Goal: Navigation & Orientation: Understand site structure

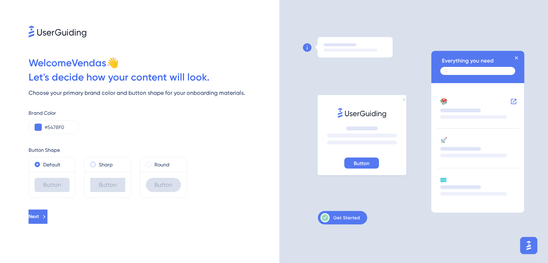
click at [99, 166] on label "Sharp" at bounding box center [106, 164] width 14 height 9
click at [61, 174] on div "Button" at bounding box center [52, 185] width 46 height 26
click at [149, 165] on span at bounding box center [148, 164] width 5 height 5
click at [153, 163] on input "radio" at bounding box center [153, 163] width 0 height 0
click at [38, 129] on button at bounding box center [38, 127] width 7 height 7
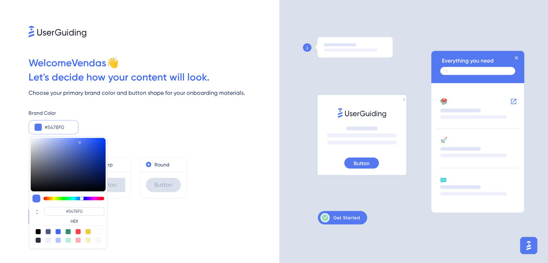
type input "#f0a354"
type input "#F0A354"
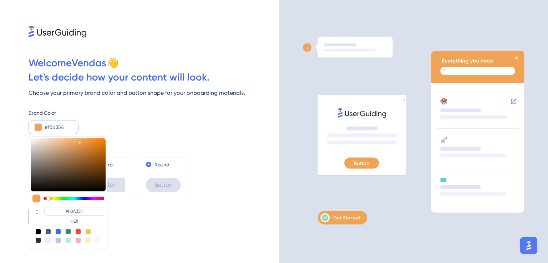
type input "#f09e54"
type input "#F09E54"
type input "#f05454"
type input "#F05454"
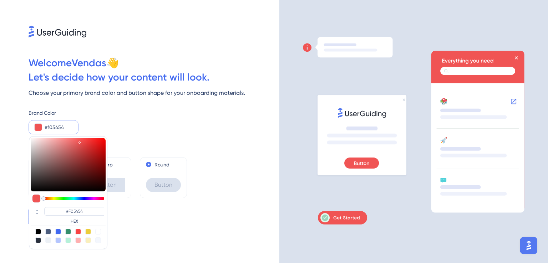
type input "#f05c54"
type input "#F05C54"
type input "#f06154"
type input "#F06154"
type input "#f07254"
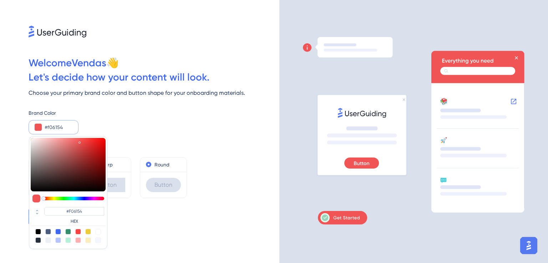
type input "#F07254"
type input "#f07754"
type input "#F07754"
type input "#f09354"
type input "#F08254"
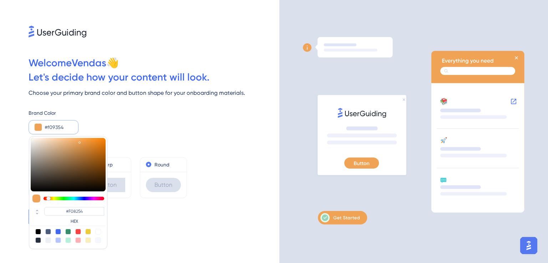
type input "#f0a354"
type input "#F0A354"
type input "#f0a954"
type input "#F0A954"
type input "#f0c454"
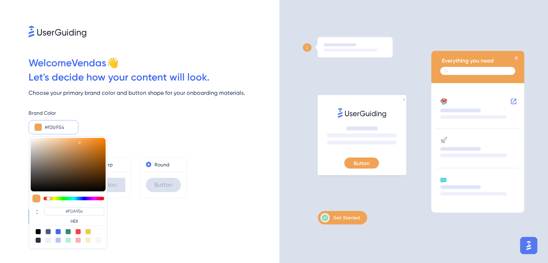
type input "#F0B954"
type input "#f0cf54"
type input "#F0C454"
type input "#eaf054"
type input "#F0CF54"
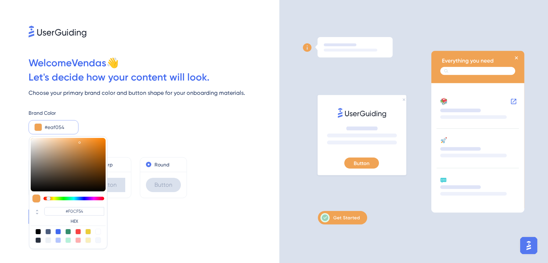
type input "#cff054"
type input "#EAF054"
type input "#c4f054"
type input "#CFF054"
type input "#bef054"
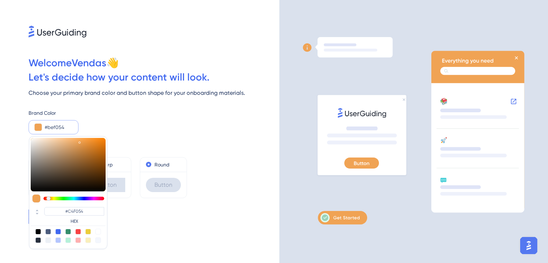
type input "#BEF054"
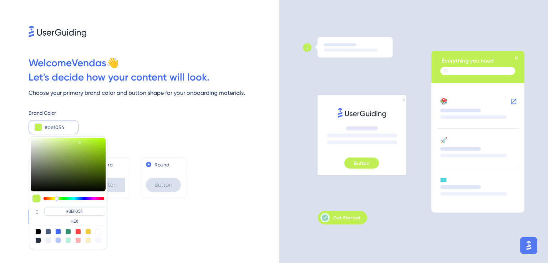
drag, startPoint x: 48, startPoint y: 199, endPoint x: 57, endPoint y: 197, distance: 8.4
click at [57, 197] on div at bounding box center [73, 199] width 61 height 4
click at [77, 231] on div at bounding box center [78, 232] width 6 height 6
type input "#f84343"
type input "#F84343"
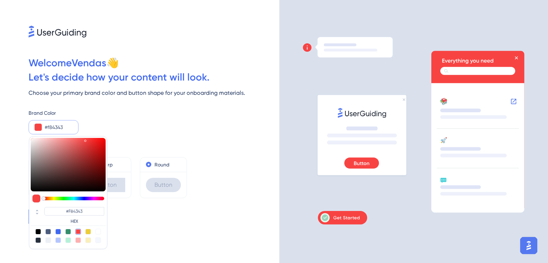
click at [89, 233] on div at bounding box center [88, 232] width 6 height 6
type input "#eccd39"
type input "#ECCD39"
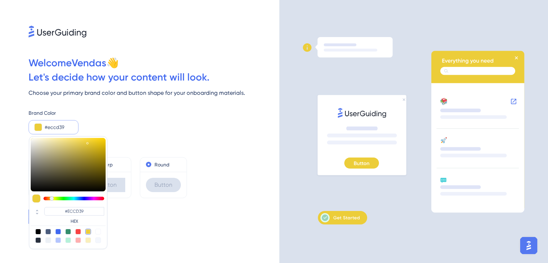
type input "#e8c936"
type input "#E8C936"
type input "#eacb36"
type input "#EACB36"
type input "#edce37"
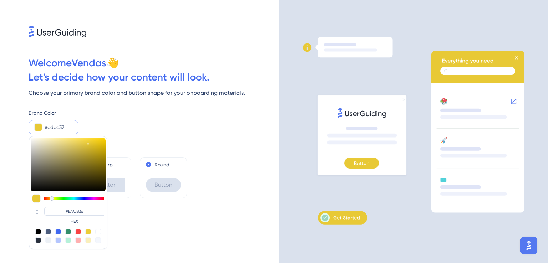
type input "#EDCE37"
type input "#f4d439"
type input "#F4D439"
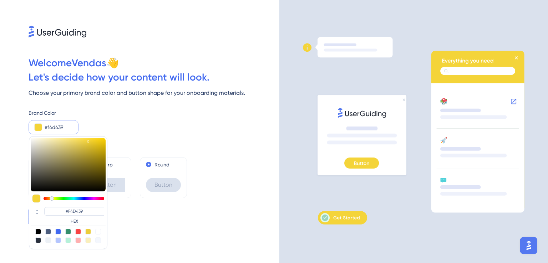
type input "#f8d739"
type input "#F8D739"
type input "#fbd939"
type input "#FBD939"
type input "#fedc3a"
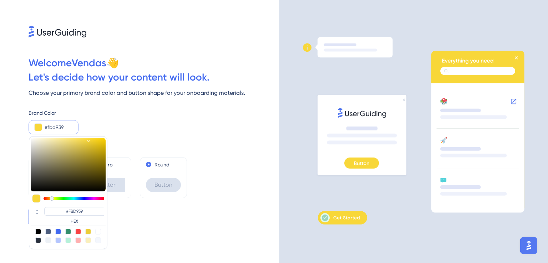
type input "#FEDC3A"
type input "#ffdd3a"
type input "#FFDD3A"
type input "#ffdd39"
type input "#FFDD39"
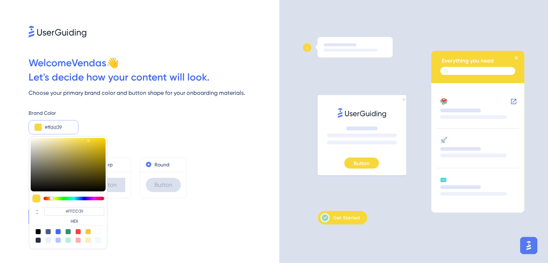
type input "#ffdd37"
type input "#FFDD37"
type input "#ffdd35"
type input "#FFDD35"
type input "#ffdd33"
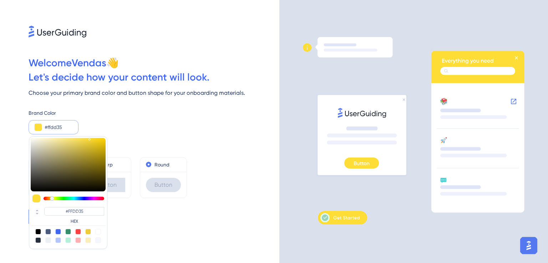
type input "#FFDD33"
type input "#ffdc2b"
type input "#FFDC2B"
type input "#ffdb26"
type input "#FFDB26"
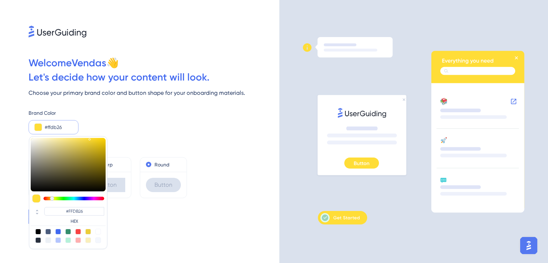
type input "#ffdb24"
type input "#FFDB24"
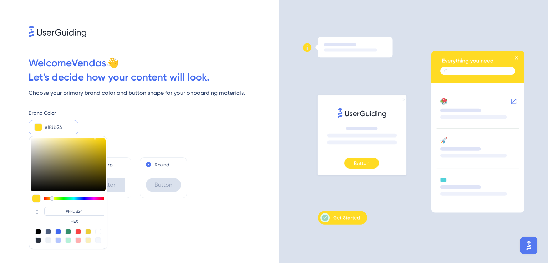
type input "#ffdb23"
type input "#FFDB23"
type input "#ffda1b"
type input "#FFDA1B"
type input "#ffd913"
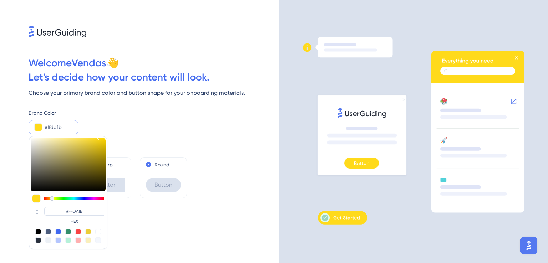
type input "#FFD913"
type input "#ffd80e"
type input "#FFD80E"
type input "#fed70a"
type input "#FED70A"
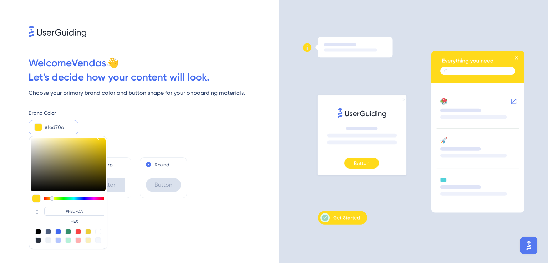
type input "#fdd504"
type input "#FDD504"
type input "#fdd400"
type input "#FDD400"
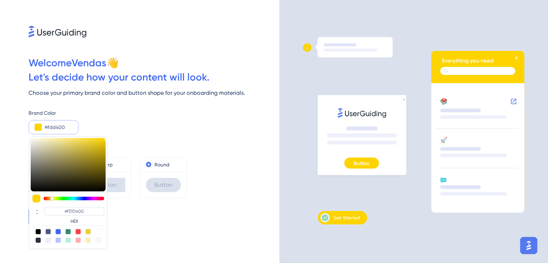
type input "#fbd200"
type input "#FBD200"
type input "#f2cb00"
type input "#F2CB00"
type input "#dbb700"
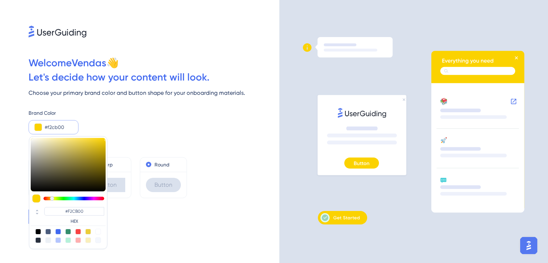
type input "#DBB700"
type input "#cbaa00"
type input "#CBAA00"
type input "#c5a500"
type input "#C5A500"
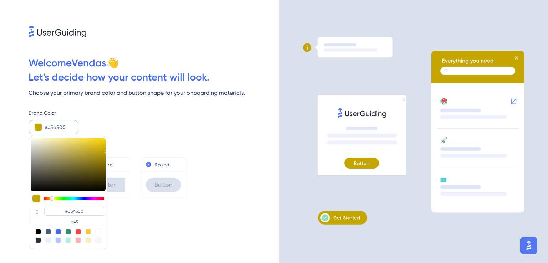
type input "#c1a200"
type input "#C1A200"
type input "#bfa100"
type input "#BFA100"
type input "#c3a400"
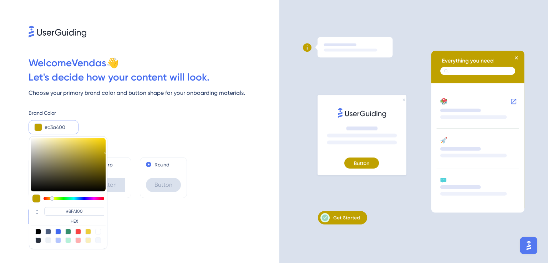
type input "#C3A400"
type input "#caaa00"
type input "#CAAA00"
type input "#cbab00"
type input "#CBAB00"
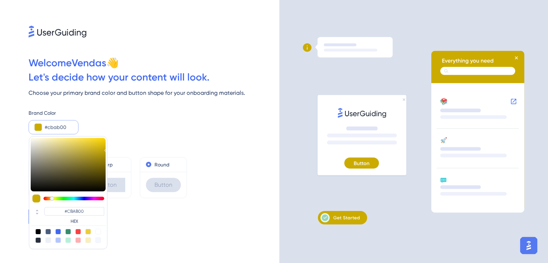
type input "#d2b100"
type input "#D2B100"
type input "#d9b700"
type input "#D9B700"
type input "#debb00"
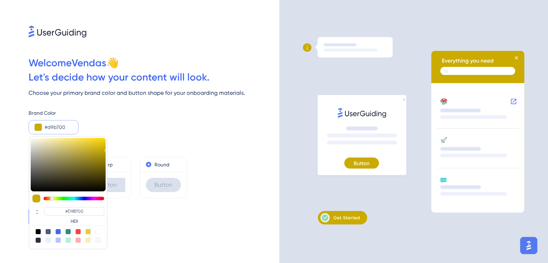
type input "#DEBB00"
type input "#e3bf00"
type input "#E3BF00"
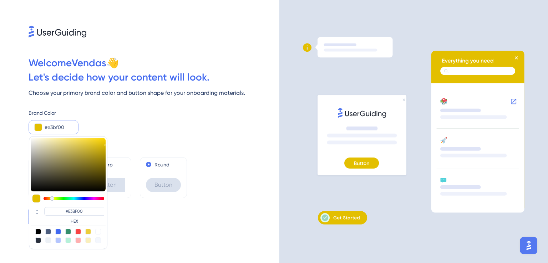
type input "#e5c100"
type input "#E5C100"
type input "#e7c200"
type input "#E7C200"
type input "#ecc600"
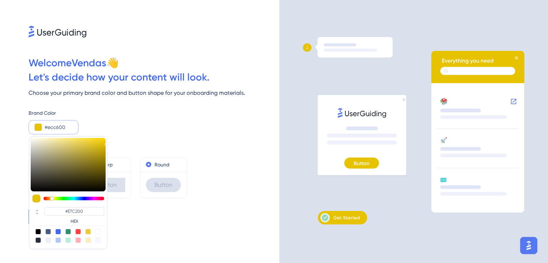
type input "#ECC600"
type input "#f1ca00"
type input "#F1CA00"
drag, startPoint x: 88, startPoint y: 143, endPoint x: 111, endPoint y: 142, distance: 23.2
click at [111, 142] on div "Welcome Vendas 👋 Let ' s decide how your content will look. Choose your primary…" at bounding box center [139, 131] width 279 height 263
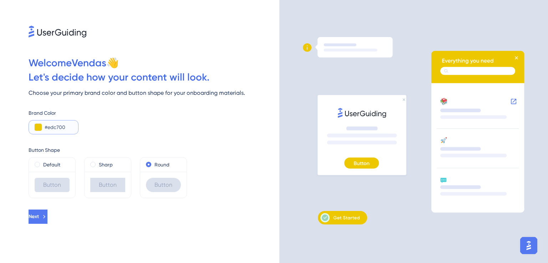
click at [36, 124] on button at bounding box center [38, 127] width 7 height 7
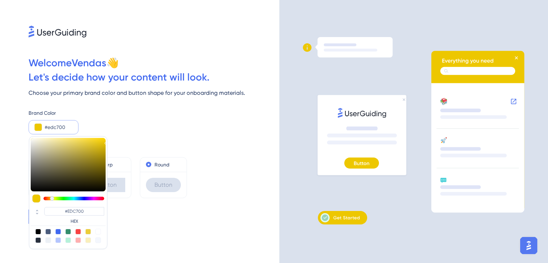
type input "#edb300"
type input "#EDB300"
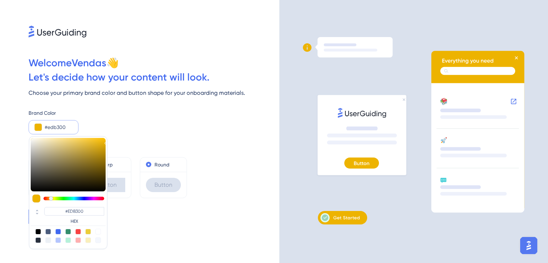
type input "#edab00"
type input "#EDAB00"
type input "#eda200"
type input "#EDA200"
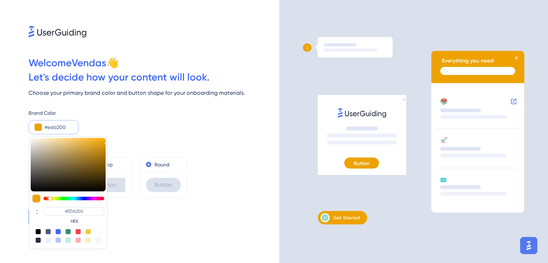
type input "#ed9a00"
type input "#ED9A00"
type input "#ed9200"
type input "#ED9200"
type input "#ed8900"
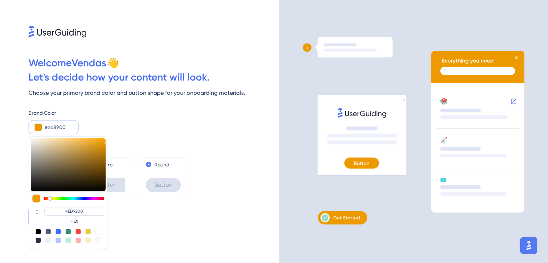
type input "#ED8900"
type input "#ed8100"
type input "#ED8100"
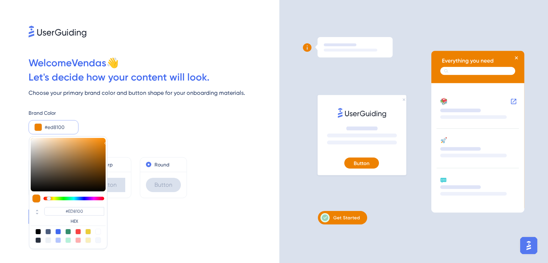
type input "#ed7800"
type input "#ED7800"
click at [48, 197] on div at bounding box center [48, 198] width 4 height 4
click at [152, 227] on div "Welcome Vendas 👋 Let ' s decide how your content will look. Choose your primary…" at bounding box center [139, 131] width 279 height 263
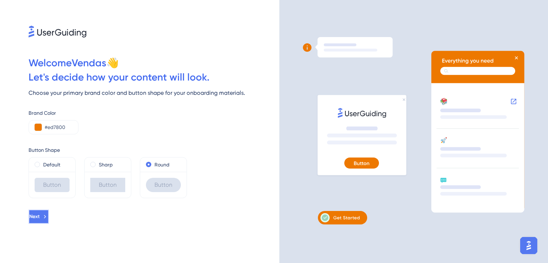
click at [48, 217] on icon at bounding box center [45, 217] width 6 height 6
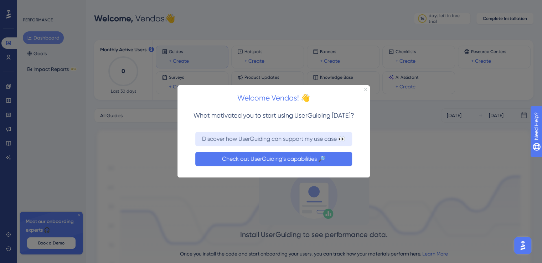
click at [311, 154] on button "Check out UserGuiding’s capabilities 🔎" at bounding box center [273, 159] width 157 height 14
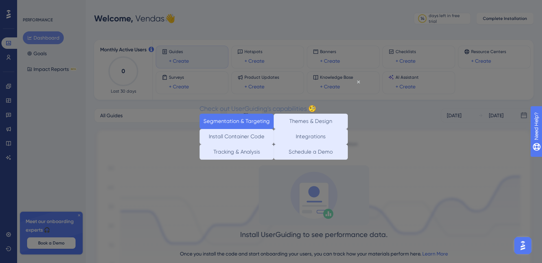
click at [231, 120] on button "Segmentation & Targeting" at bounding box center [237, 120] width 74 height 15
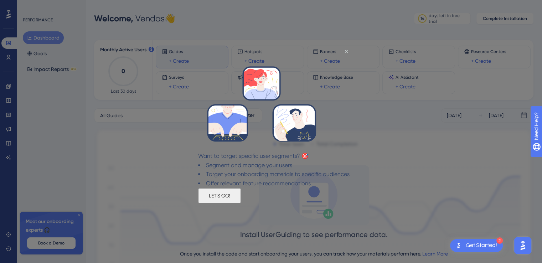
click at [241, 201] on button "LET'S GO!" at bounding box center [219, 195] width 43 height 15
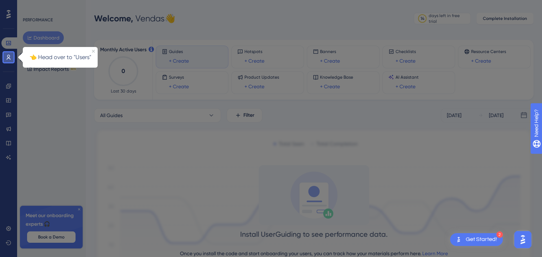
click at [12, 57] on link at bounding box center [8, 57] width 14 height 11
click at [11, 57] on link at bounding box center [8, 57] width 14 height 11
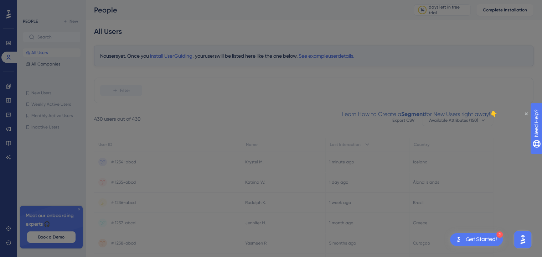
click at [498, 111] on div "Learn How to Create a Segment for New Users right away!👇" at bounding box center [420, 114] width 156 height 9
click at [498, 115] on div "Learn How to Create a Segment for New Users right away!👇" at bounding box center [420, 114] width 156 height 9
click at [275, 103] on div at bounding box center [271, 128] width 542 height 257
click at [526, 114] on icon "Close Preview" at bounding box center [526, 114] width 3 height 3
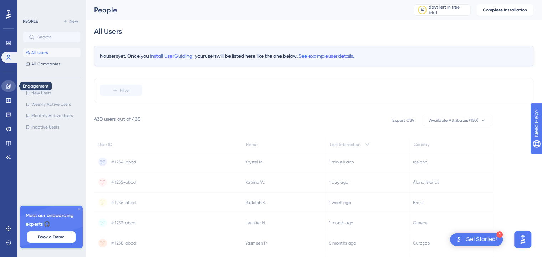
click at [6, 87] on icon at bounding box center [9, 86] width 6 height 6
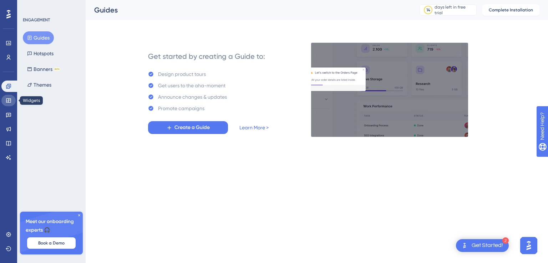
click at [6, 99] on icon at bounding box center [8, 100] width 5 height 4
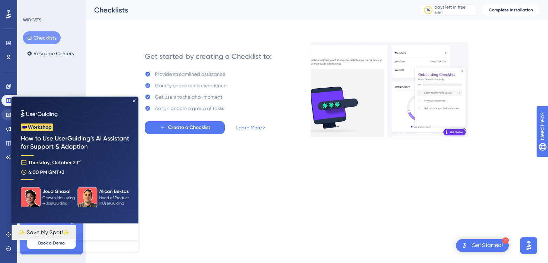
click at [11, 113] on body "2 Get Started! Performance Users Engagement Widgets Feedback Product Updates Kn…" at bounding box center [274, 74] width 548 height 148
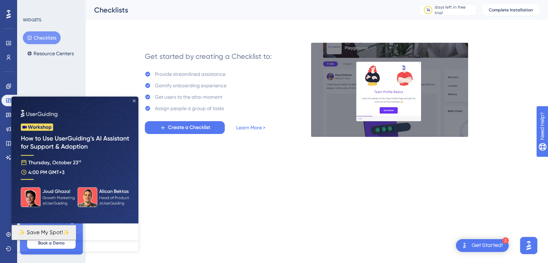
click at [135, 99] on icon "Close Preview" at bounding box center [134, 100] width 3 height 3
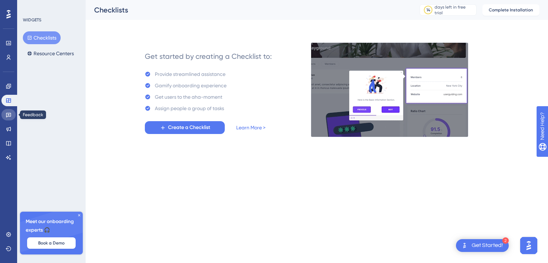
click at [2, 115] on link at bounding box center [8, 114] width 14 height 11
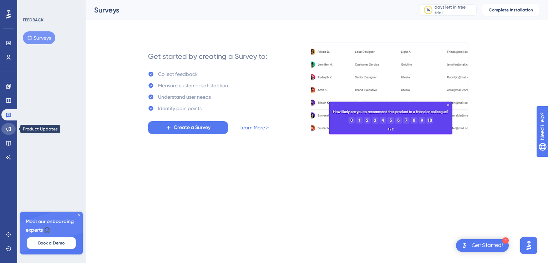
click at [6, 126] on link at bounding box center [8, 128] width 14 height 11
